Goal: Find specific page/section: Find specific page/section

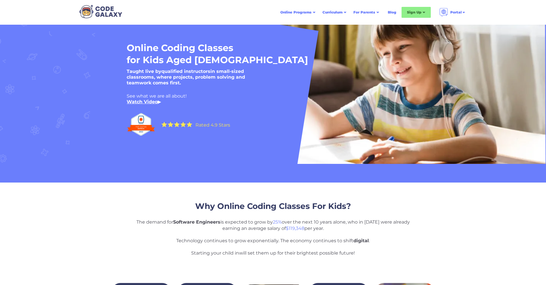
scroll to position [2257, 0]
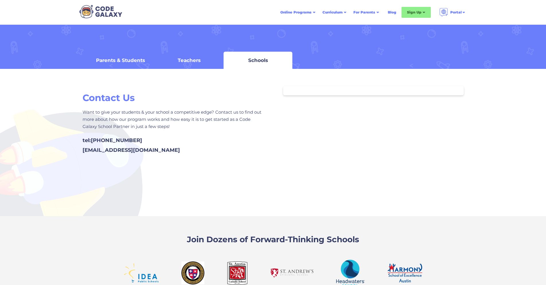
scroll to position [603, 0]
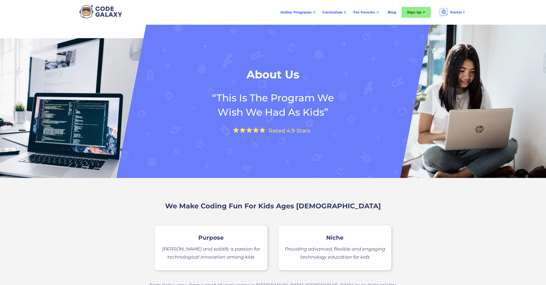
scroll to position [1352, 0]
